Goal: Find specific page/section: Find specific page/section

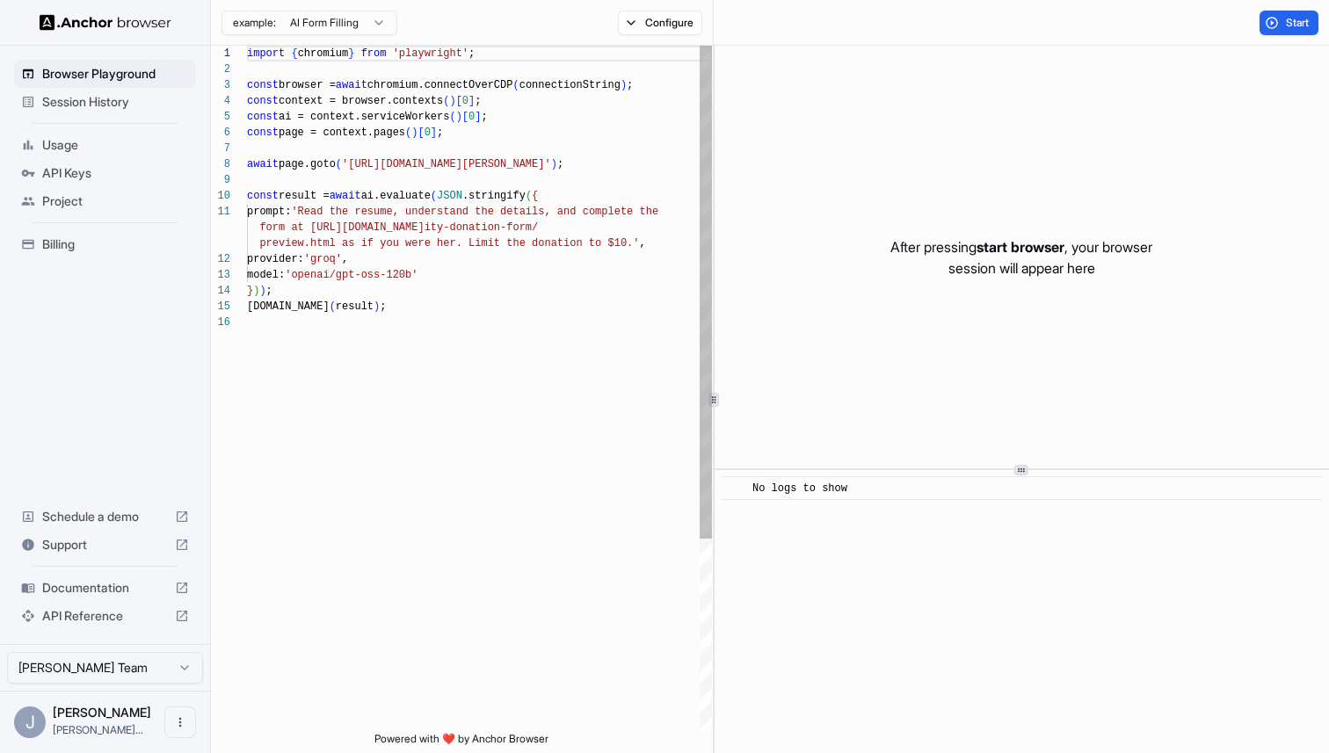
scroll to position [158, 0]
click at [177, 724] on icon "Open menu" at bounding box center [180, 722] width 14 height 14
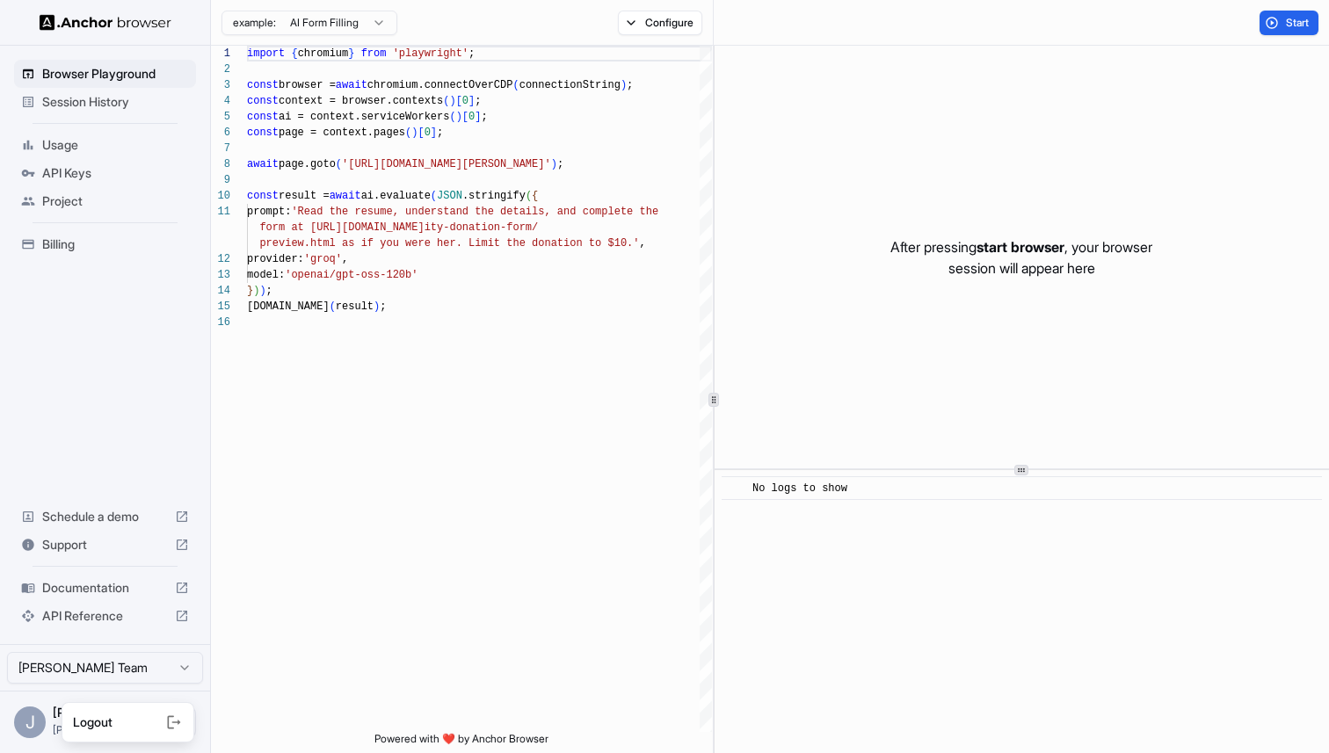
click at [147, 725] on div at bounding box center [148, 723] width 70 height 18
